Goal: Navigation & Orientation: Find specific page/section

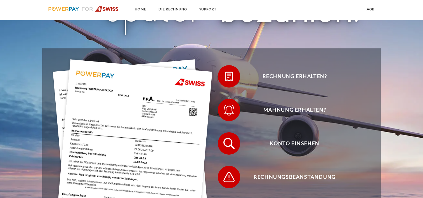
scroll to position [106, 0]
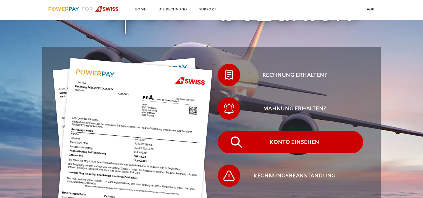
click at [286, 143] on span "Konto einsehen" at bounding box center [294, 142] width 137 height 22
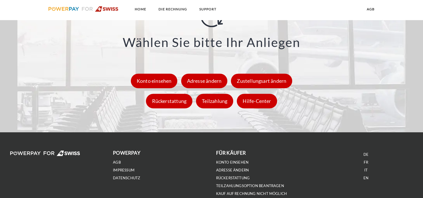
scroll to position [833, 0]
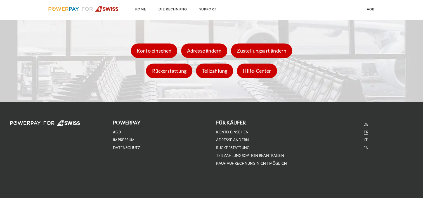
click at [366, 132] on link "FR" at bounding box center [366, 132] width 4 height 5
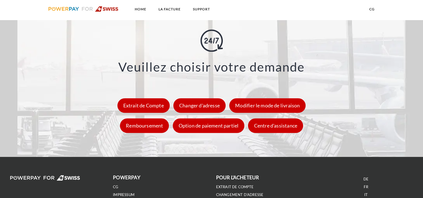
scroll to position [790, 0]
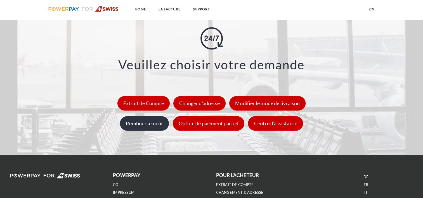
click at [150, 130] on div "Remboursement" at bounding box center [144, 123] width 49 height 15
